Goal: Task Accomplishment & Management: Manage account settings

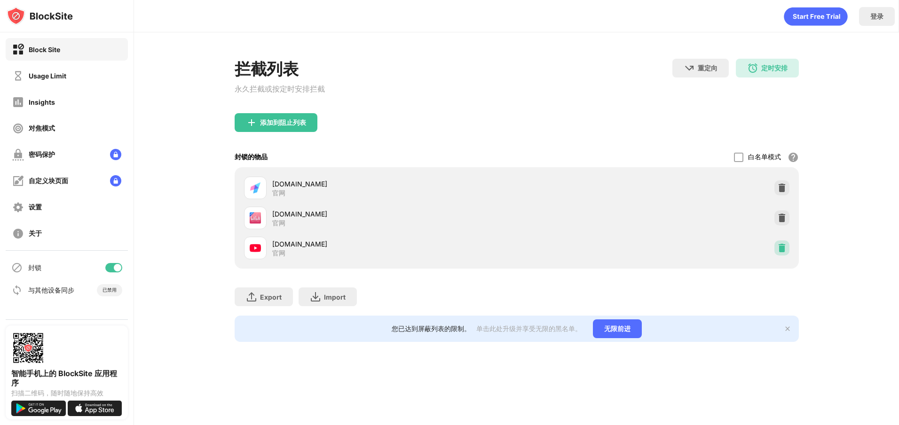
click at [778, 248] on img at bounding box center [781, 248] width 9 height 9
